Goal: Task Accomplishment & Management: Complete application form

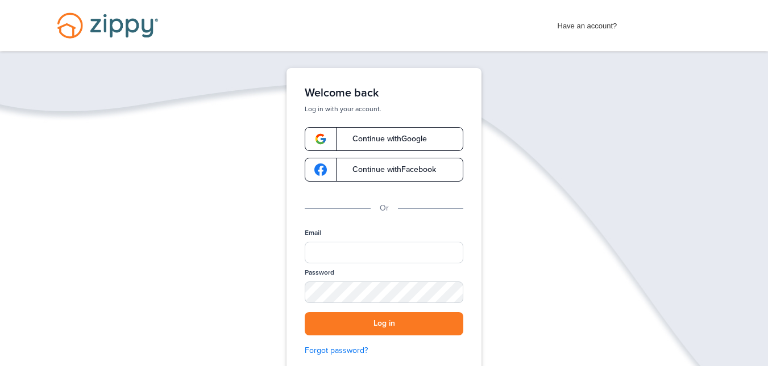
click at [346, 228] on div "Email" at bounding box center [384, 248] width 159 height 40
click at [326, 244] on input "Email" at bounding box center [384, 253] width 159 height 22
click at [317, 236] on label "Email" at bounding box center [313, 233] width 16 height 10
click at [317, 242] on input "Email" at bounding box center [384, 253] width 159 height 22
click at [318, 231] on label "Email" at bounding box center [313, 233] width 16 height 10
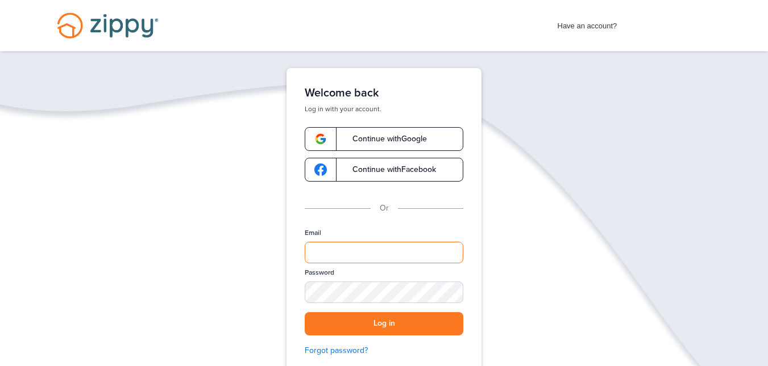
click at [318, 242] on input "Email" at bounding box center [384, 253] width 159 height 22
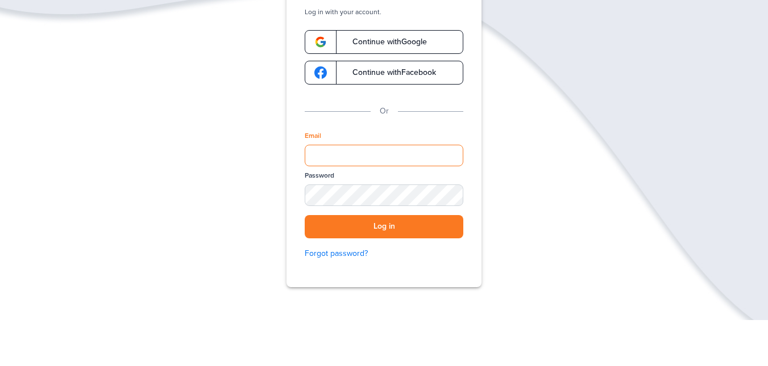
scroll to position [122, 0]
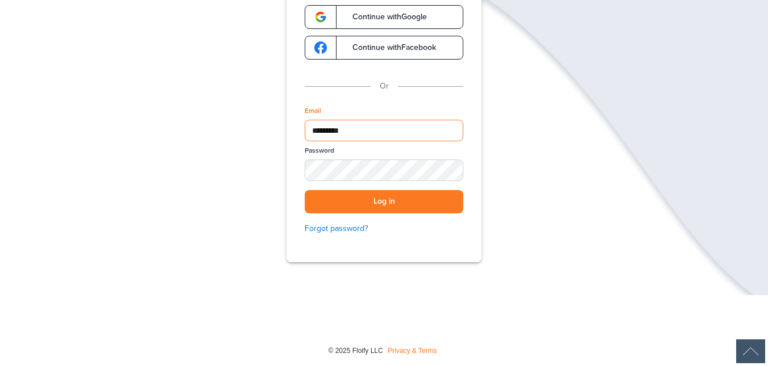
type input "**********"
click at [448, 173] on div "SHOW" at bounding box center [448, 171] width 25 height 11
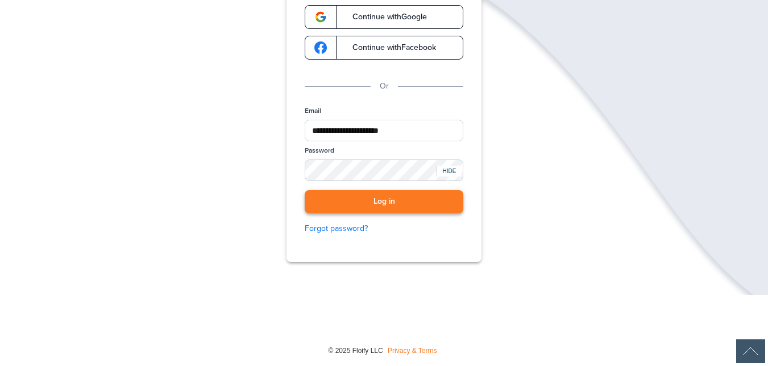
click at [392, 200] on button "Log in" at bounding box center [384, 201] width 159 height 23
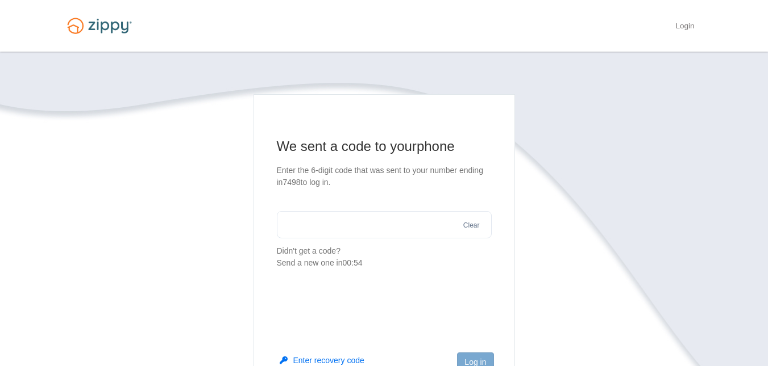
click at [318, 218] on input "text" at bounding box center [384, 224] width 215 height 27
type input "******"
click at [480, 357] on button "Log in" at bounding box center [475, 362] width 36 height 19
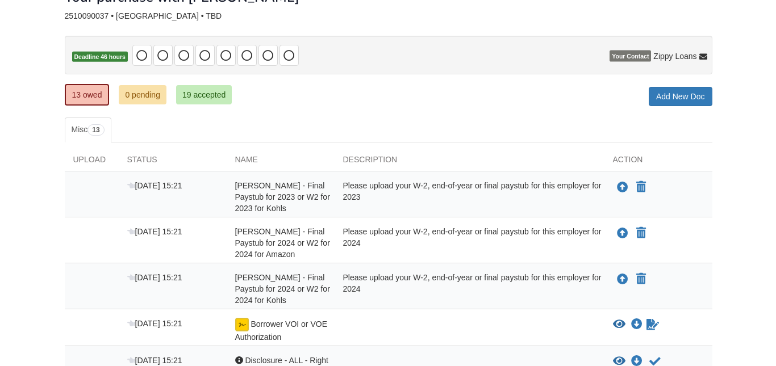
scroll to position [114, 0]
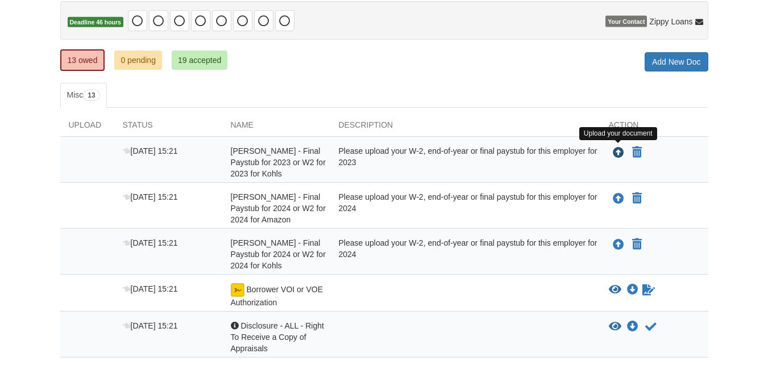
click at [615, 152] on icon "Upload Angela Hannigan - Final Paystub for 2023 or W2 for 2023 for Kohls" at bounding box center [618, 153] width 11 height 11
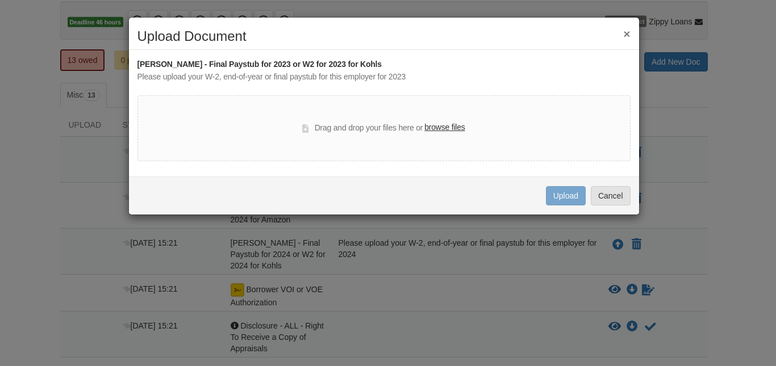
click at [453, 127] on label "browse files" at bounding box center [444, 128] width 40 height 13
click at [0, 0] on input "browse files" at bounding box center [0, 0] width 0 height 0
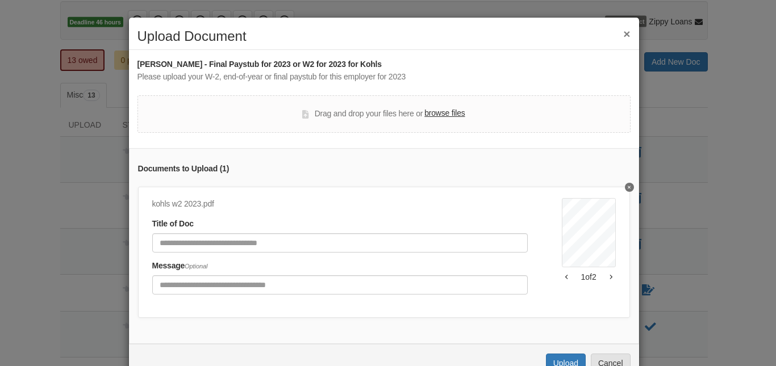
scroll to position [42, 0]
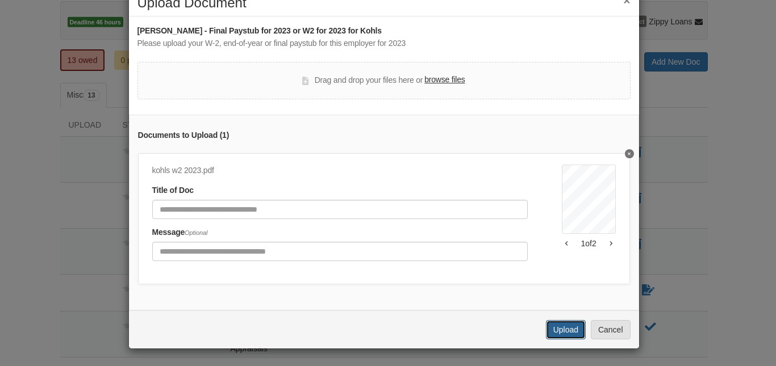
click at [549, 324] on button "Upload" at bounding box center [566, 329] width 40 height 19
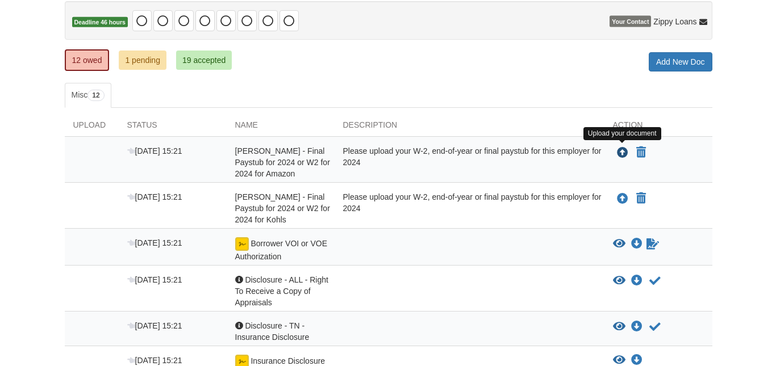
scroll to position [114, 0]
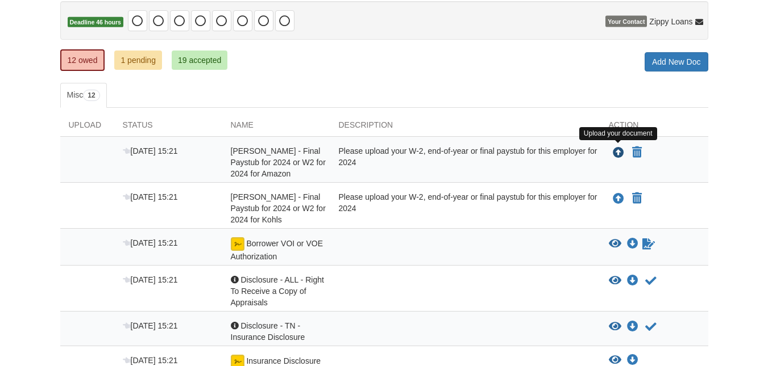
click at [617, 153] on icon "Upload Angela Hannigan - Final Paystub for 2024 or W2 for 2024 for Amazon" at bounding box center [618, 153] width 11 height 11
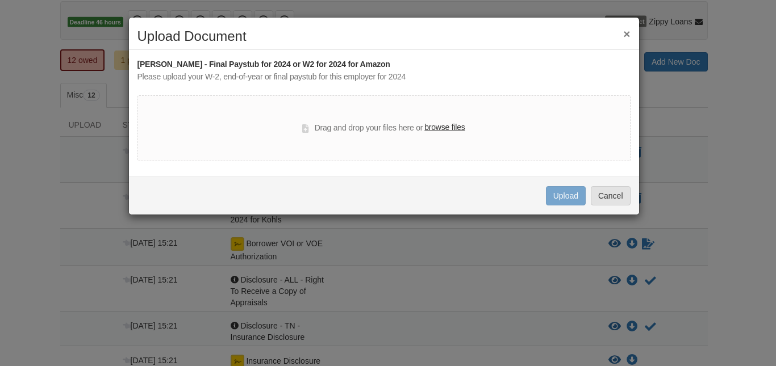
click at [445, 124] on label "browse files" at bounding box center [444, 128] width 40 height 13
click at [0, 0] on input "browse files" at bounding box center [0, 0] width 0 height 0
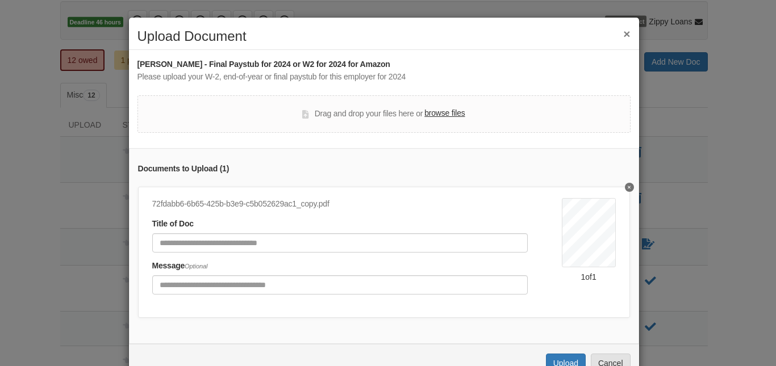
scroll to position [42, 0]
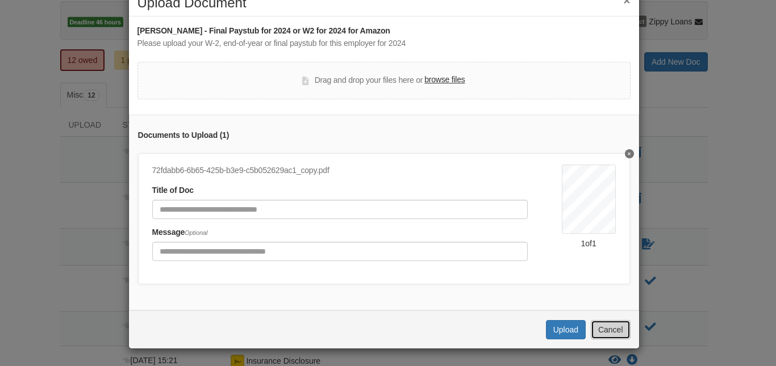
click at [605, 331] on button "Cancel" at bounding box center [611, 329] width 40 height 19
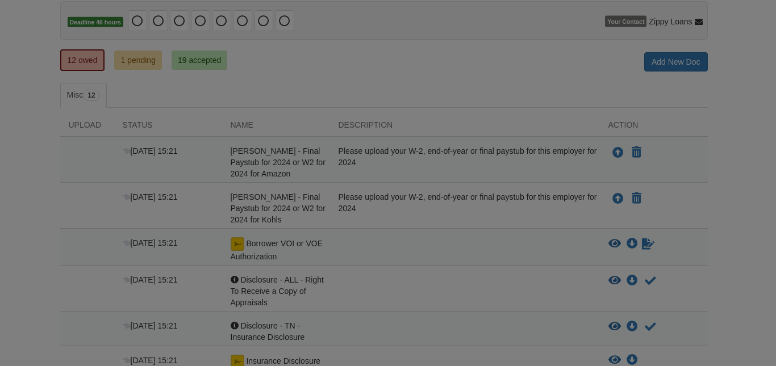
scroll to position [0, 0]
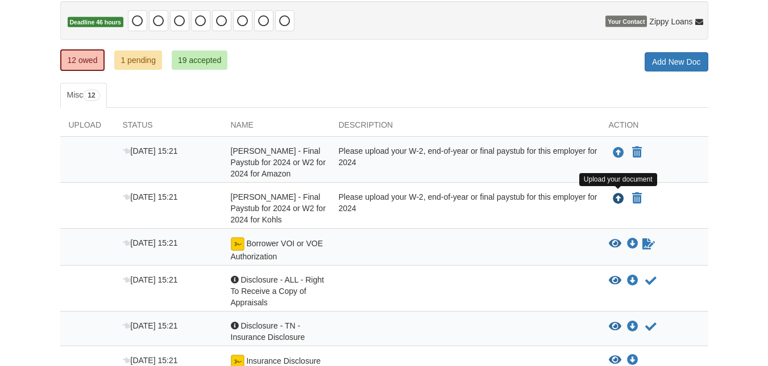
click at [617, 198] on icon "Upload Angela Hannigan - Final Paystub for 2024 or W2 for 2024 for Kohls" at bounding box center [618, 199] width 11 height 11
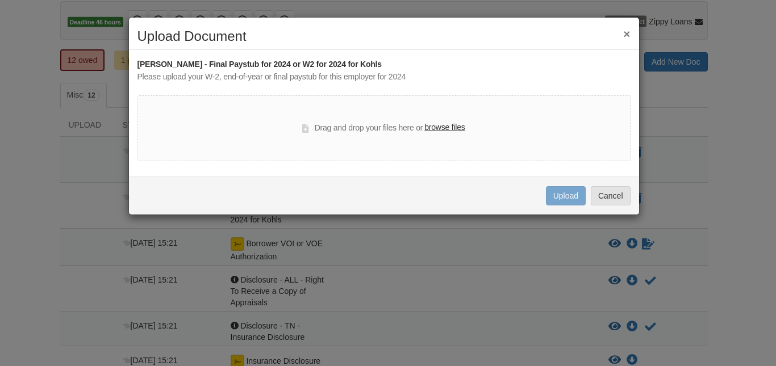
click at [447, 124] on label "browse files" at bounding box center [444, 128] width 40 height 13
click at [0, 0] on input "browse files" at bounding box center [0, 0] width 0 height 0
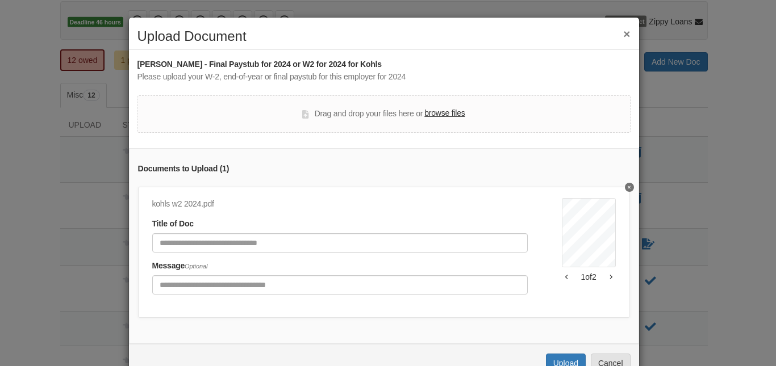
scroll to position [42, 0]
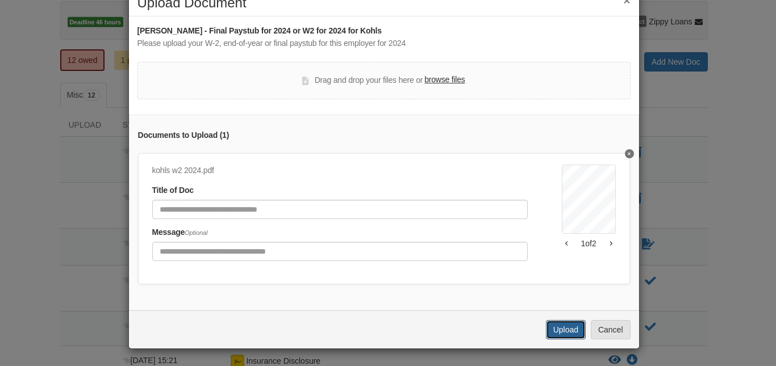
click at [554, 323] on button "Upload" at bounding box center [566, 329] width 40 height 19
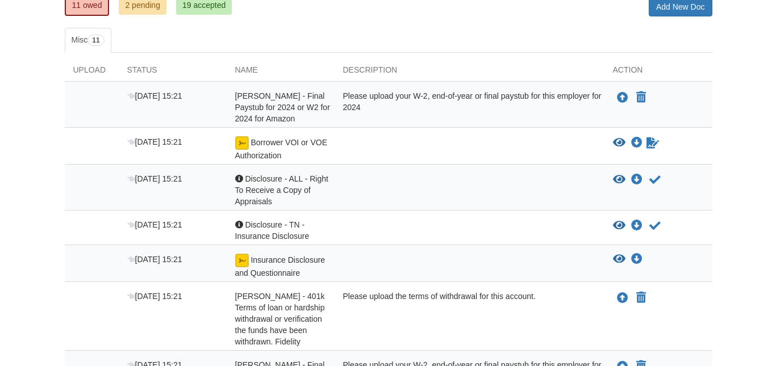
scroll to position [170, 0]
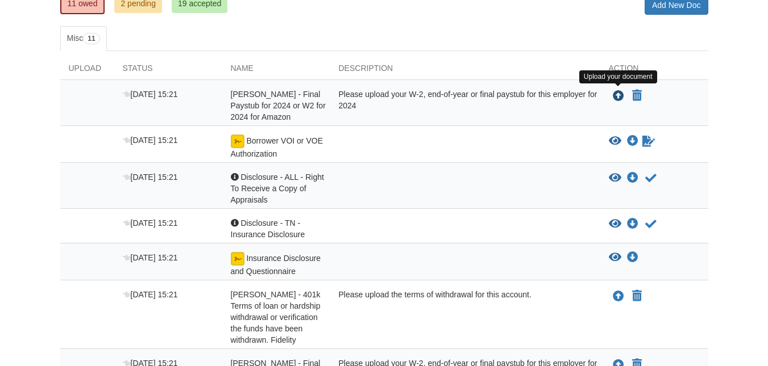
click at [617, 95] on icon "Upload Angela Hannigan - Final Paystub for 2024 or W2 for 2024 for Amazon" at bounding box center [618, 96] width 11 height 11
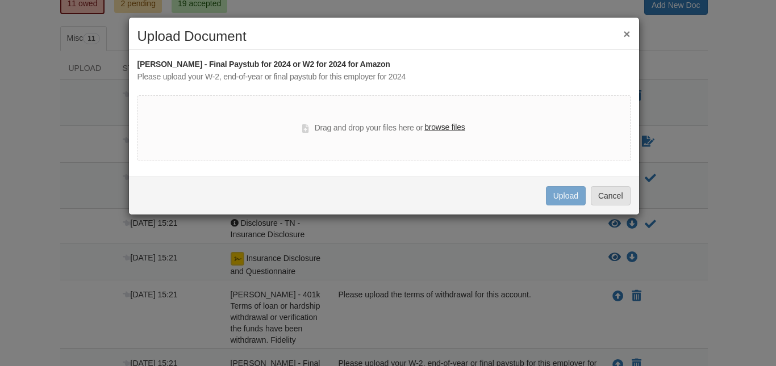
click at [455, 126] on label "browse files" at bounding box center [444, 128] width 40 height 13
click at [0, 0] on input "browse files" at bounding box center [0, 0] width 0 height 0
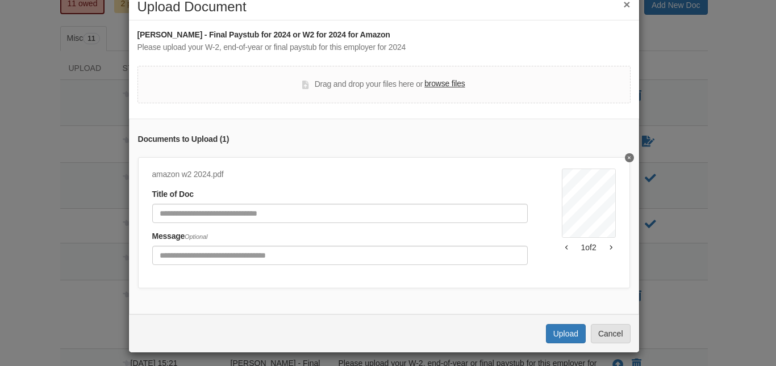
scroll to position [42, 0]
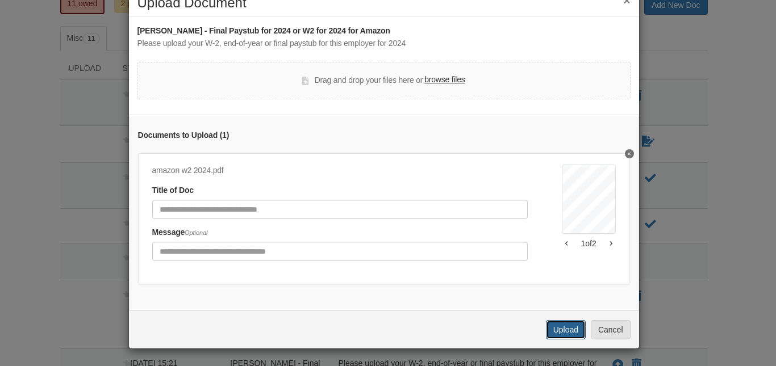
click at [548, 326] on button "Upload" at bounding box center [566, 329] width 40 height 19
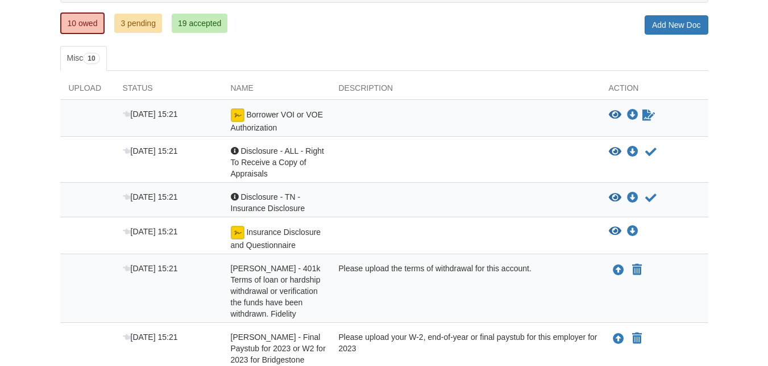
scroll to position [164, 0]
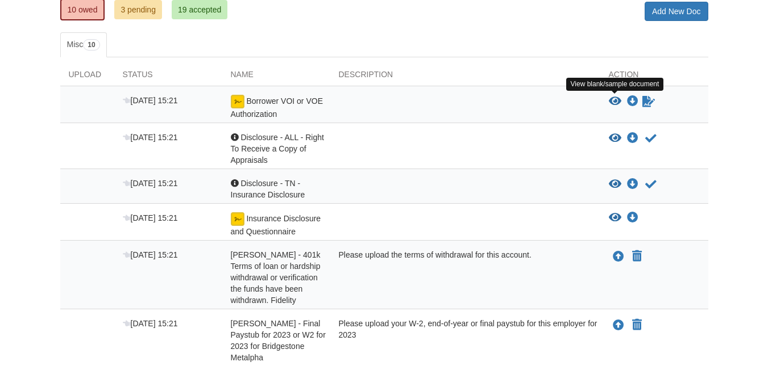
click at [613, 103] on icon "View Borrower VOI or VOE Authorization" at bounding box center [615, 101] width 13 height 11
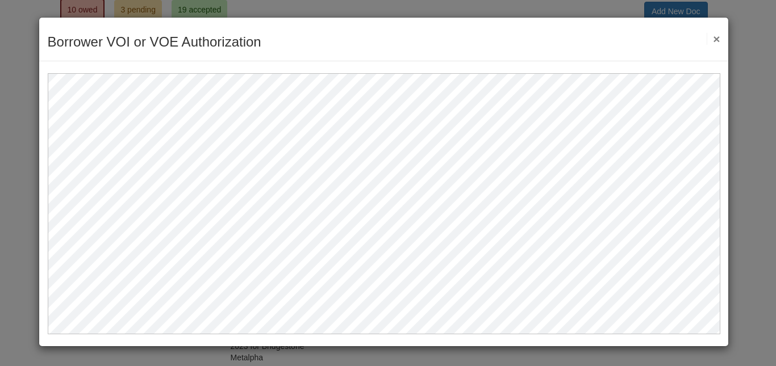
click at [718, 36] on button "×" at bounding box center [713, 39] width 13 height 12
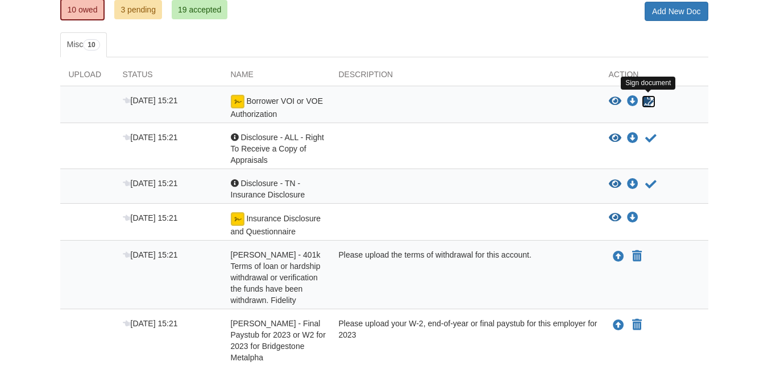
click at [645, 99] on icon "Sign Form" at bounding box center [648, 101] width 13 height 11
click at [616, 135] on icon "View Disclosure - ALL - Right To Receive a Copy of Appraisals" at bounding box center [615, 138] width 13 height 11
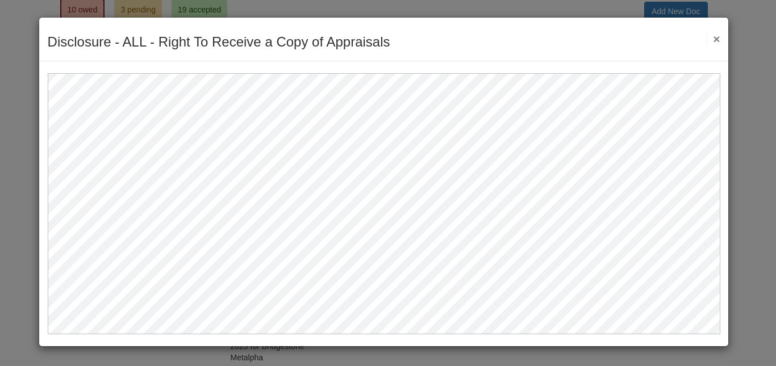
click at [717, 40] on button "×" at bounding box center [713, 39] width 13 height 12
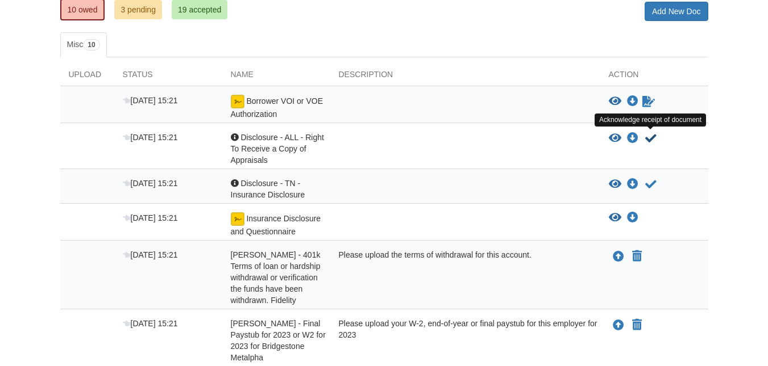
click at [653, 138] on icon "Acknowledge receipt of document" at bounding box center [650, 138] width 11 height 11
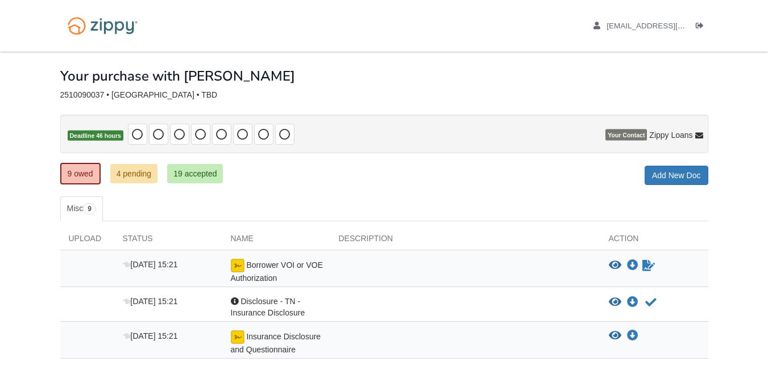
scroll to position [170, 0]
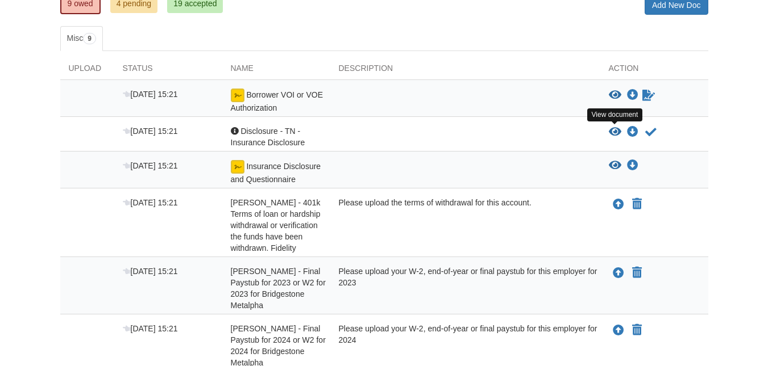
click at [619, 132] on icon "View Disclosure - TN - Insurance Disclosure" at bounding box center [615, 132] width 13 height 11
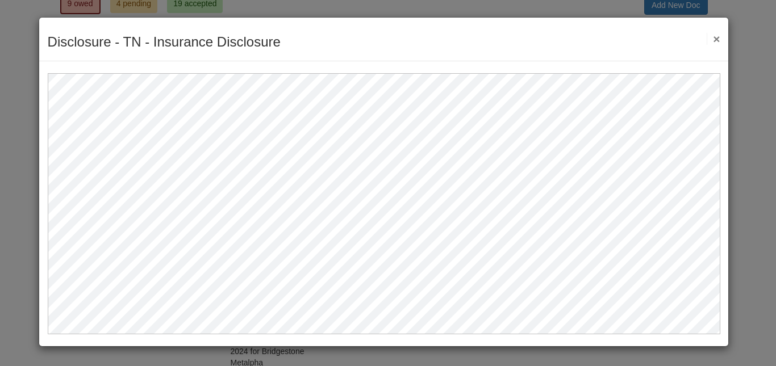
click at [715, 35] on button "×" at bounding box center [713, 39] width 13 height 12
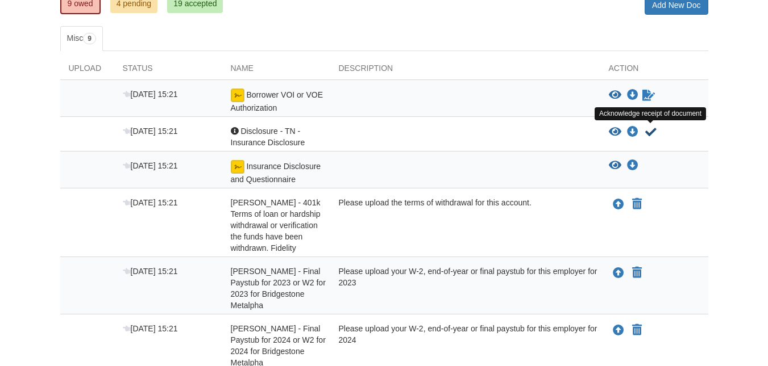
click at [653, 132] on icon "Acknowledge receipt of document" at bounding box center [650, 132] width 11 height 11
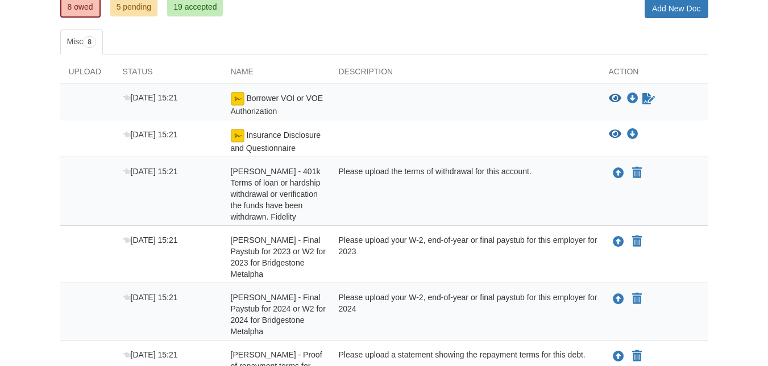
scroll to position [166, 0]
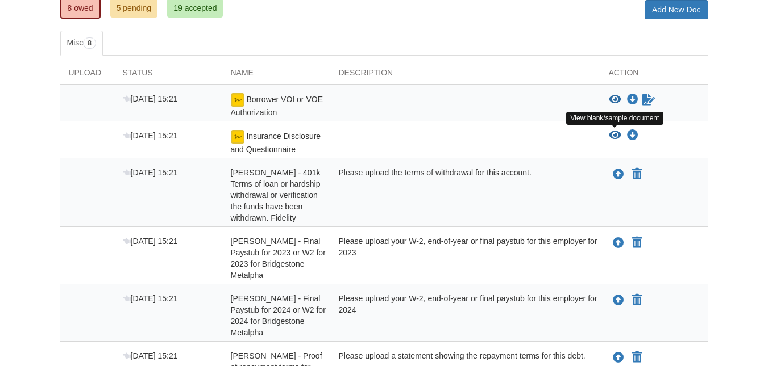
click at [617, 136] on icon "View Insurance Disclosure and Questionnaire" at bounding box center [615, 135] width 13 height 11
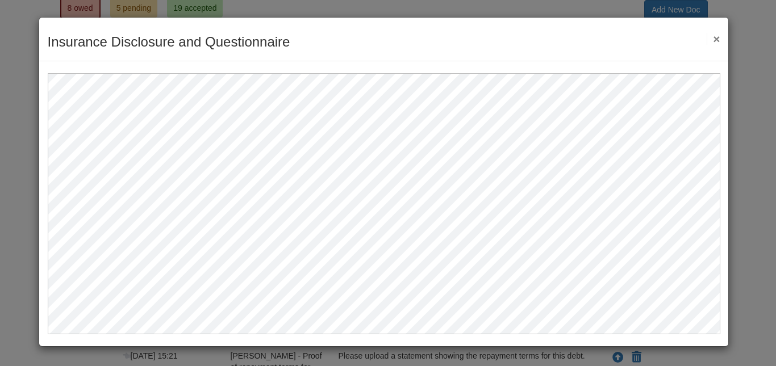
click at [718, 37] on button "×" at bounding box center [713, 39] width 13 height 12
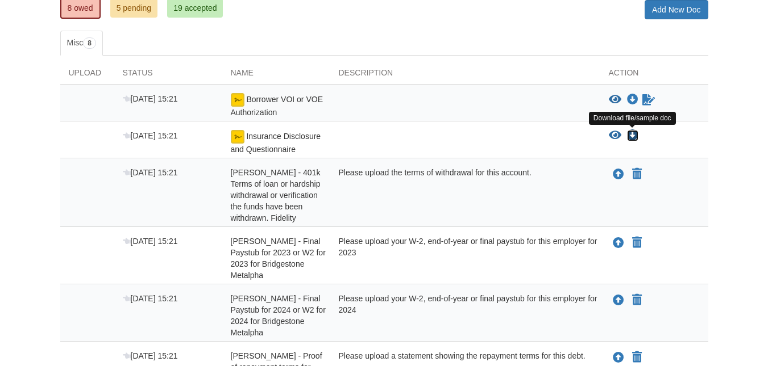
click at [632, 135] on icon "Download Insurance Disclosure and Questionnaire" at bounding box center [632, 135] width 11 height 11
drag, startPoint x: 752, startPoint y: 57, endPoint x: 738, endPoint y: 60, distance: 14.9
click at [752, 57] on body "angietomp4094@gmail.com Logout" at bounding box center [384, 220] width 768 height 772
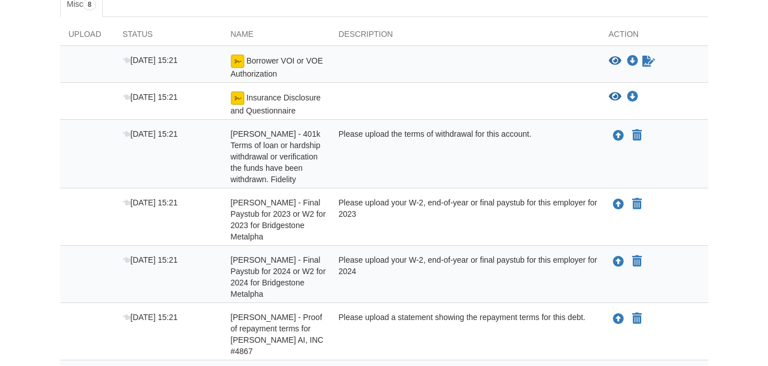
scroll to position [223, 0]
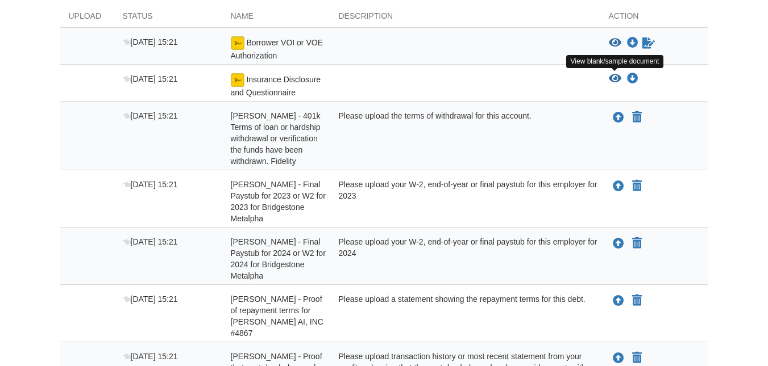
click at [618, 77] on icon "View Insurance Disclosure and Questionnaire" at bounding box center [615, 78] width 13 height 11
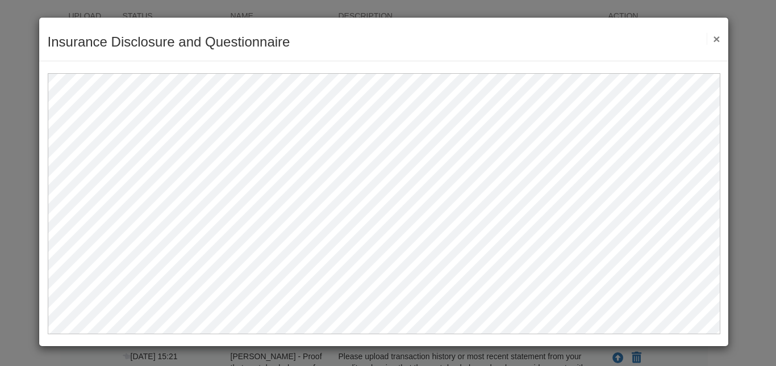
click at [720, 39] on button "×" at bounding box center [713, 39] width 13 height 12
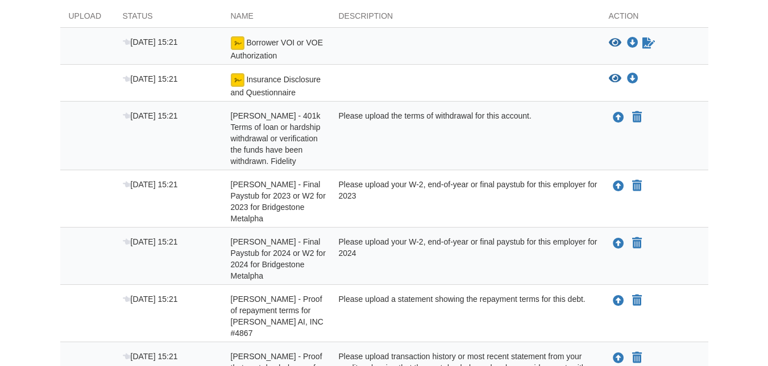
click at [652, 78] on div "View blank/sample document View blank/sample document Download file/sample doc …" at bounding box center [658, 78] width 99 height 11
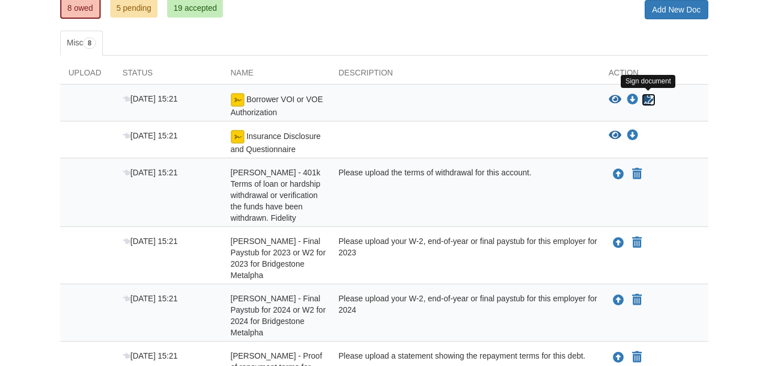
click at [644, 99] on icon "Sign Form" at bounding box center [648, 99] width 13 height 11
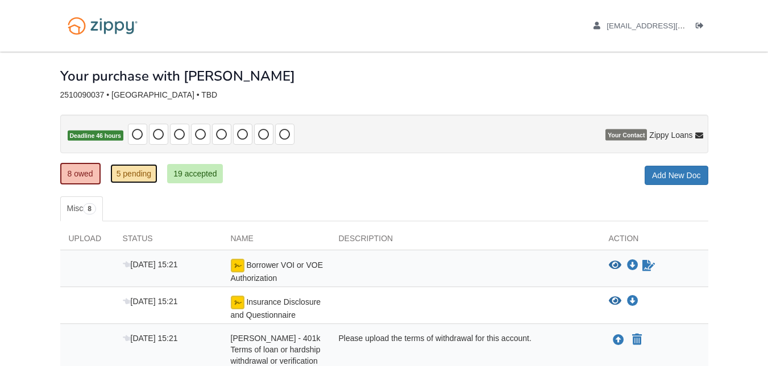
click at [128, 169] on link "5 pending" at bounding box center [134, 173] width 48 height 19
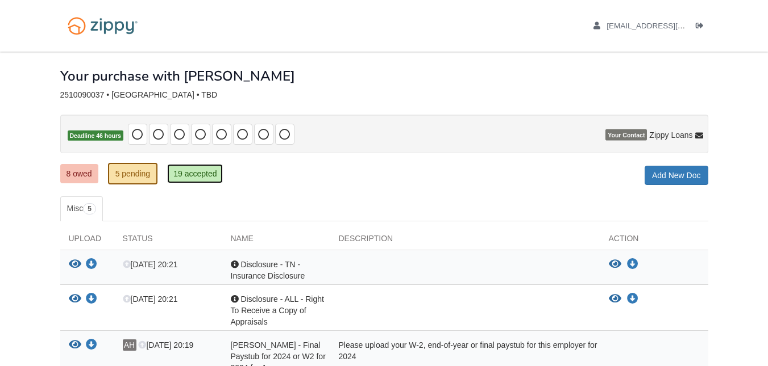
click at [201, 177] on link "19 accepted" at bounding box center [195, 173] width 56 height 19
